Goal: Task Accomplishment & Management: Complete application form

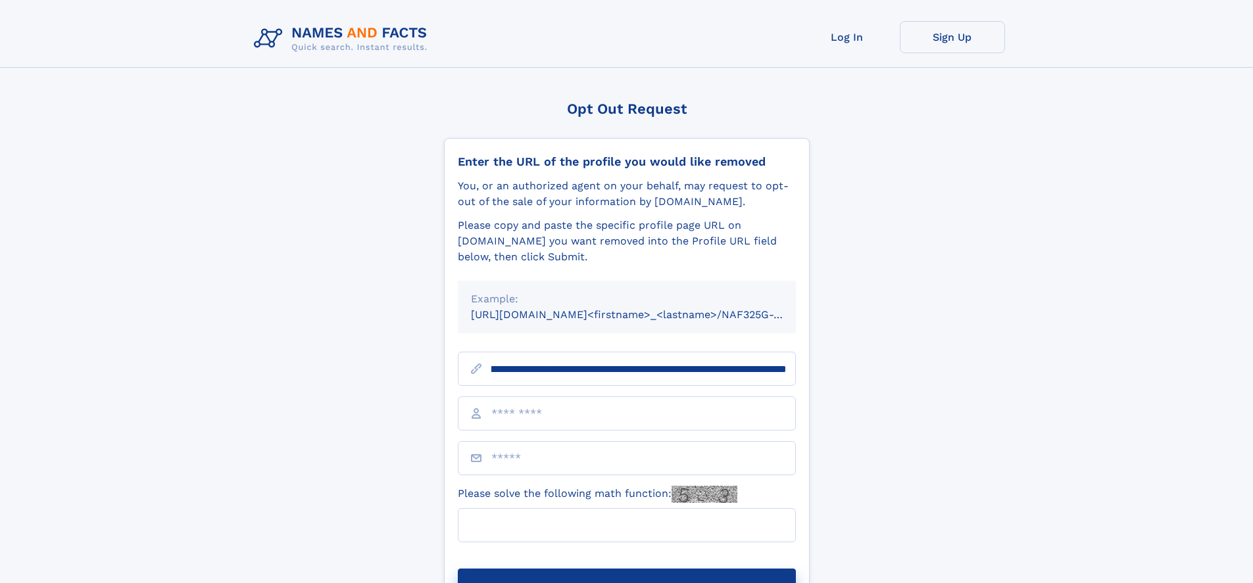
scroll to position [0, 155]
type input "**********"
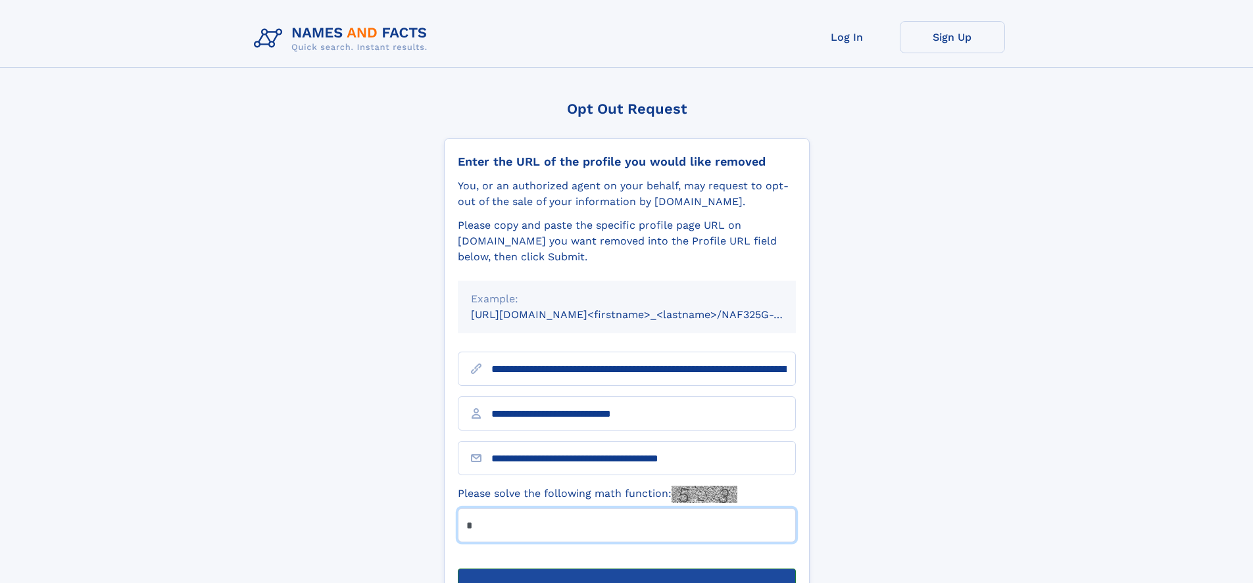
type input "*"
click at [626, 569] on button "Submit Opt Out Request" at bounding box center [627, 590] width 338 height 42
